Goal: Browse casually

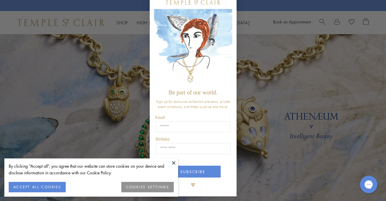
scroll to position [16, 0]
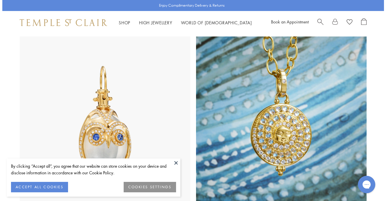
scroll to position [297, 0]
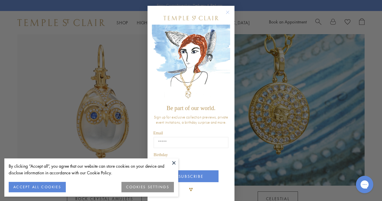
click at [291, 111] on div "Close dialog Be part of our world. Sign up for exclusive collection previews, p…" at bounding box center [191, 100] width 382 height 201
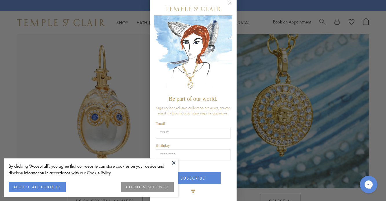
scroll to position [16, 0]
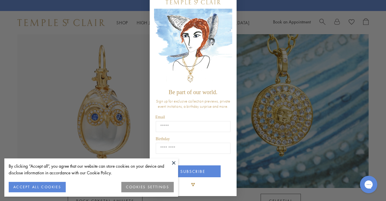
click at [61, 185] on button "ACCEPT ALL COOKIES" at bounding box center [37, 187] width 57 height 10
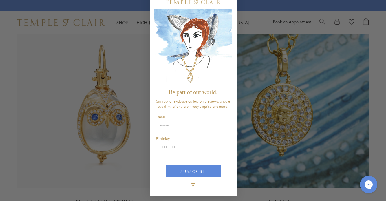
click at [102, 105] on div "Close dialog Be part of our world. Sign up for exclusive collection previews, p…" at bounding box center [193, 100] width 386 height 201
click at [121, 105] on div "Close dialog Be part of our world. Sign up for exclusive collection previews, p…" at bounding box center [193, 100] width 386 height 201
click at [119, 107] on div "Close dialog Be part of our world. Sign up for exclusive collection previews, p…" at bounding box center [193, 100] width 386 height 201
